Goal: Information Seeking & Learning: Learn about a topic

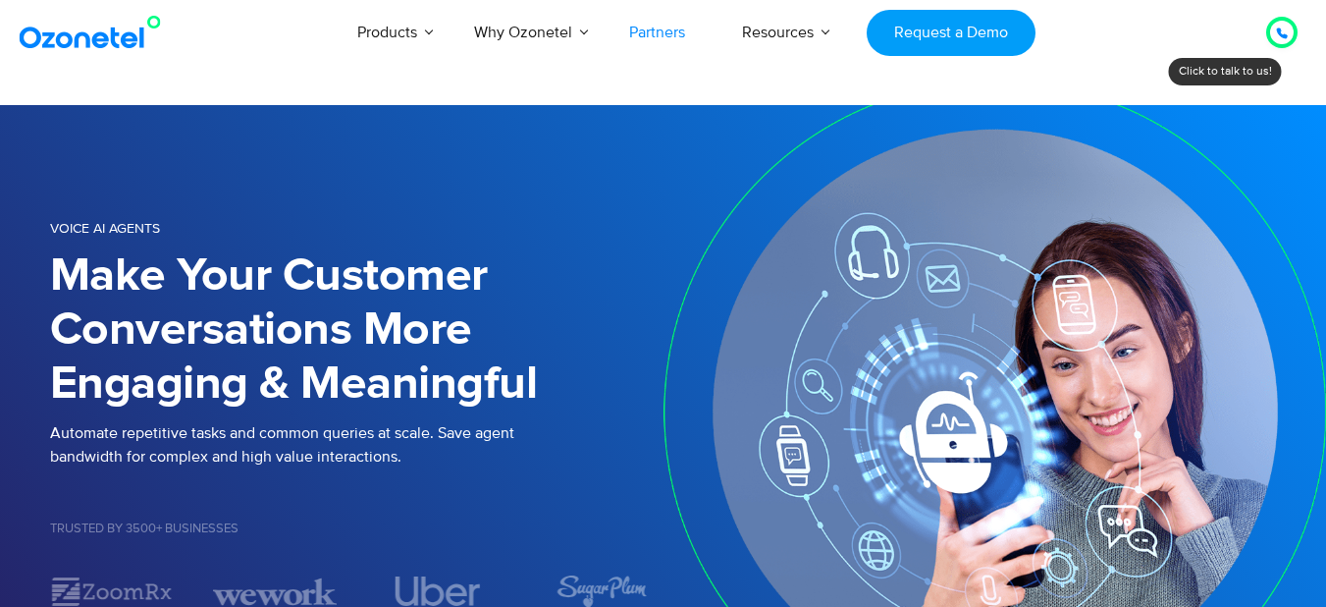
click at [647, 31] on link "Partners" at bounding box center [657, 32] width 113 height 65
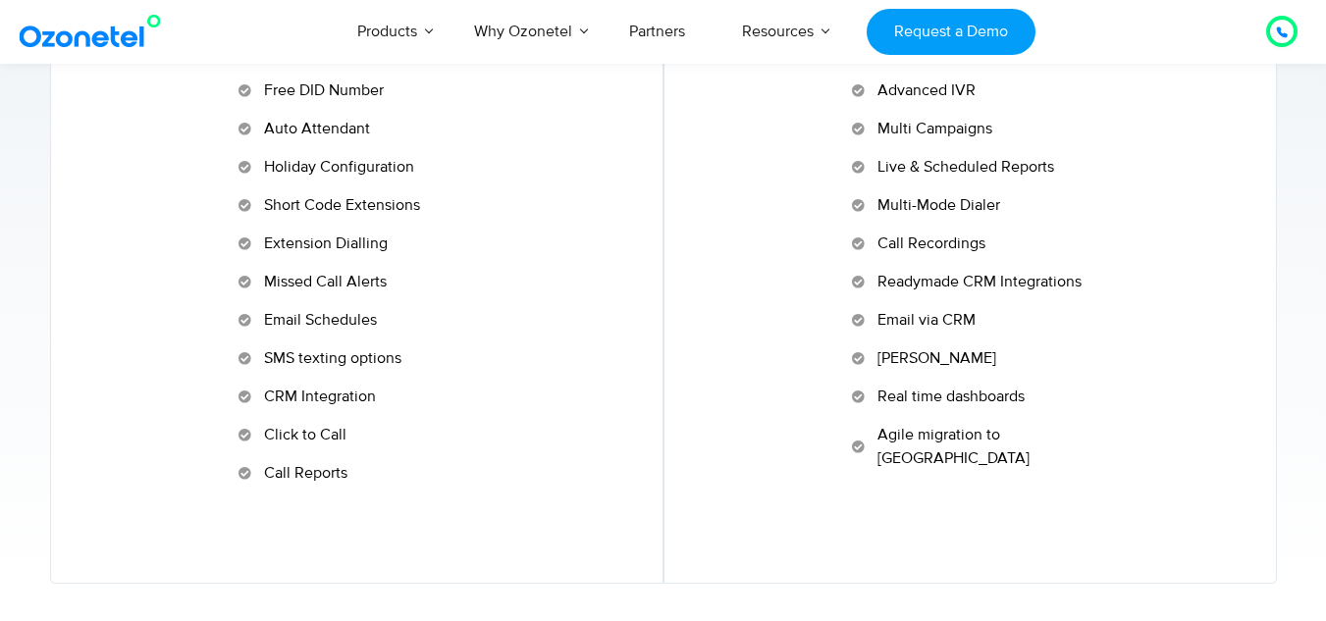
scroll to position [1178, 0]
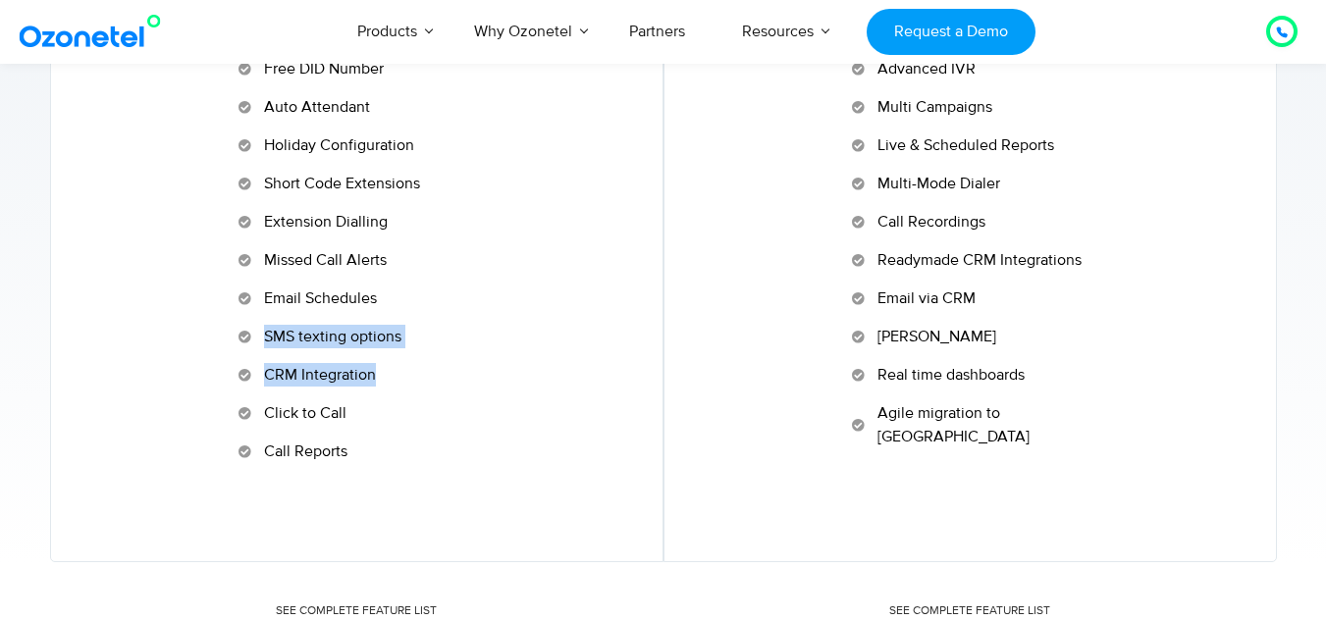
drag, startPoint x: 257, startPoint y: 340, endPoint x: 419, endPoint y: 383, distance: 167.6
click at [417, 381] on ul "Free DID Number Auto Attendant Holiday Configuration Short Code Extensions Exte…" at bounding box center [357, 260] width 236 height 406
click at [422, 482] on div "For Small & Growing Businesses CA LITE A virtual receptionist to manage & route…" at bounding box center [357, 142] width 614 height 839
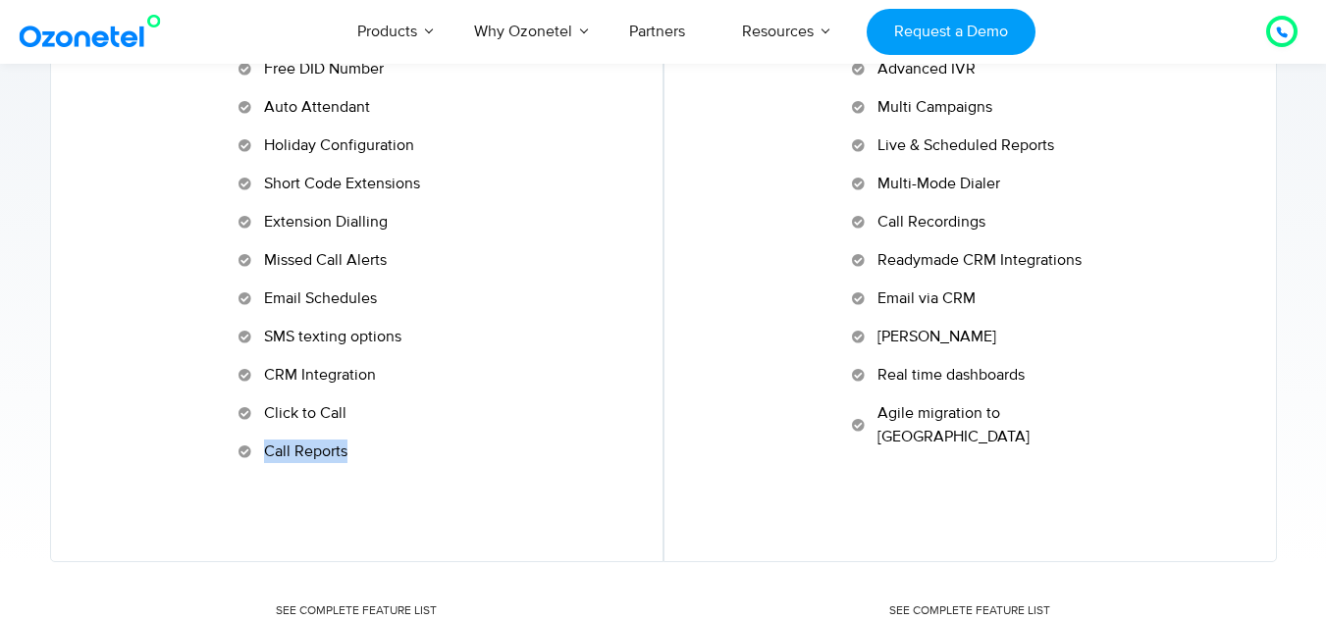
drag, startPoint x: 263, startPoint y: 449, endPoint x: 388, endPoint y: 453, distance: 124.7
click at [388, 453] on li "Call Reports" at bounding box center [357, 452] width 236 height 24
click at [406, 488] on div "For Small & Growing Businesses CA LITE A virtual receptionist to manage & route…" at bounding box center [357, 142] width 614 height 839
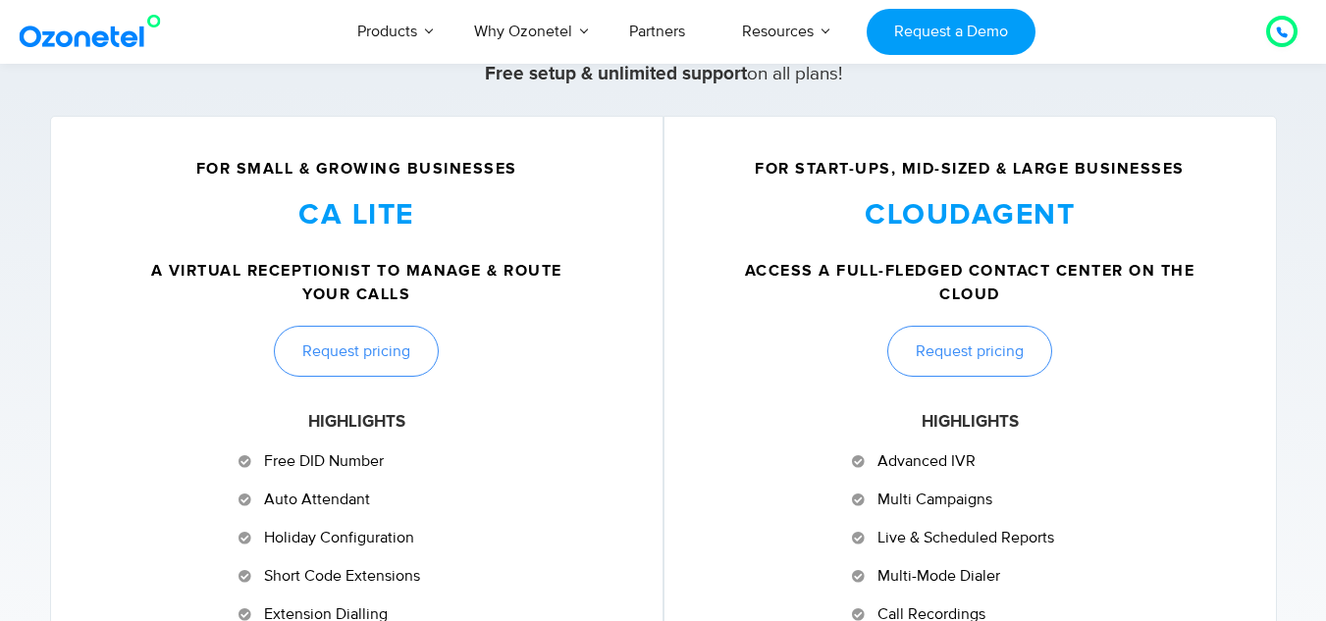
scroll to position [687, 0]
